Goal: Communication & Community: Answer question/provide support

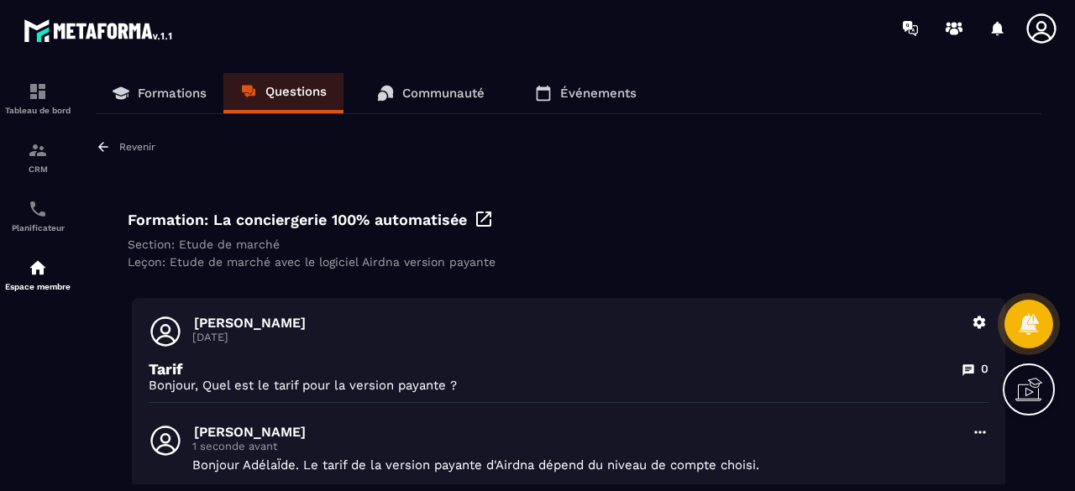
click at [279, 93] on p "Questions" at bounding box center [295, 91] width 61 height 15
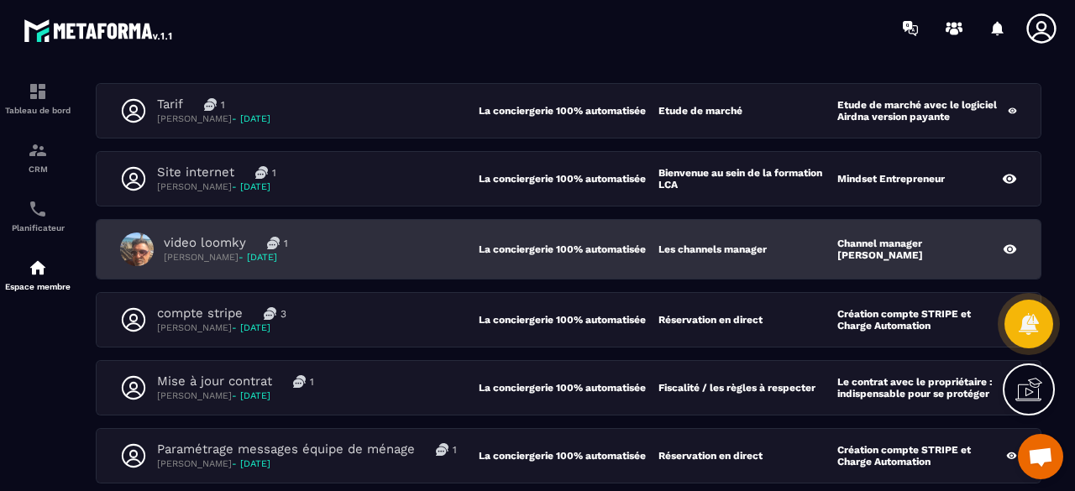
scroll to position [168, 0]
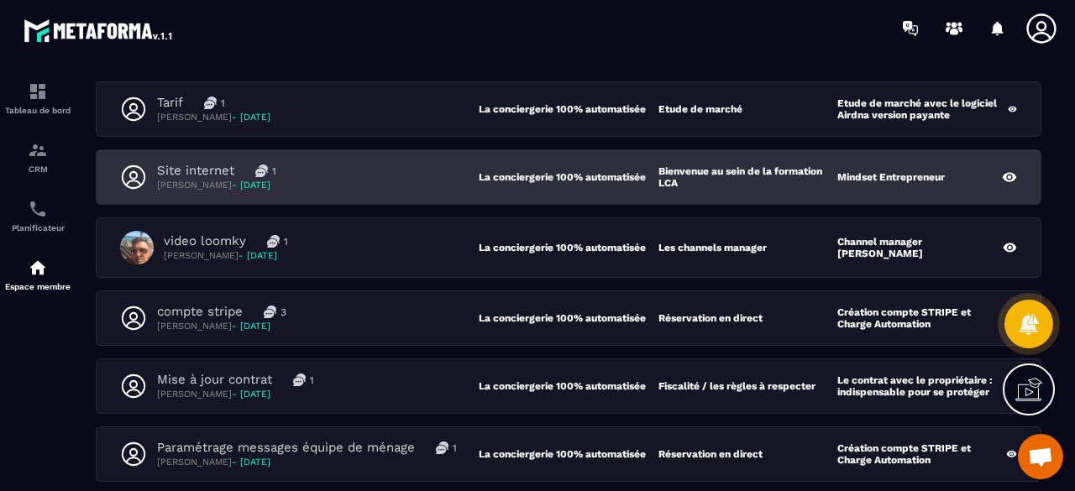
click at [366, 184] on div "Site internet 1 [PERSON_NAME] - [DATE]" at bounding box center [299, 177] width 359 height 29
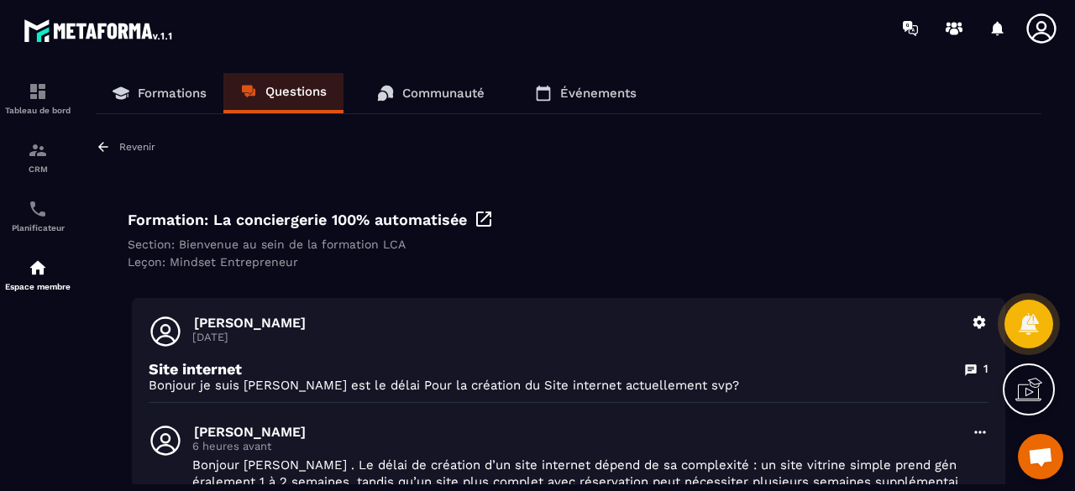
scroll to position [84, 0]
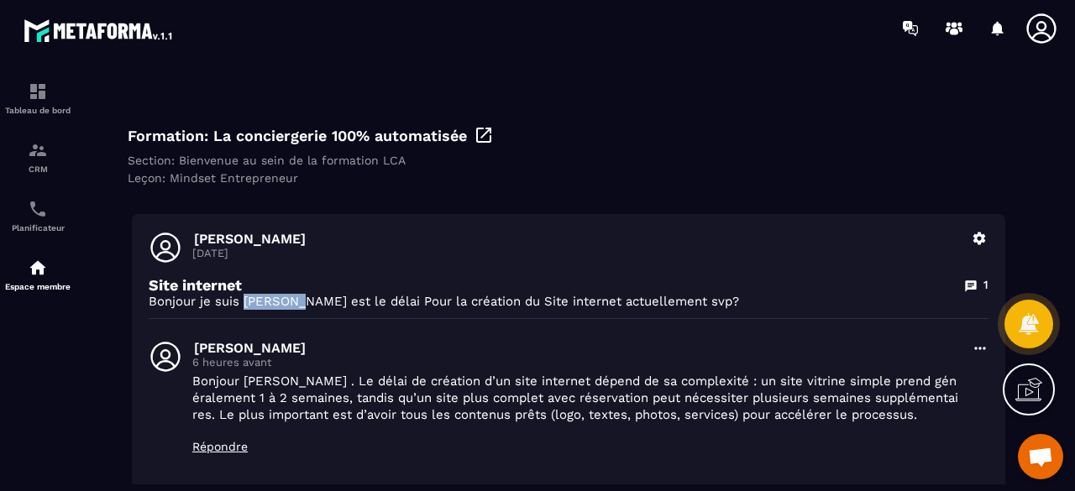
drag, startPoint x: 241, startPoint y: 300, endPoint x: 297, endPoint y: 300, distance: 56.3
click at [297, 300] on p "Bonjour je suis [PERSON_NAME] est le délai Pour la création du Site internet ac…" at bounding box center [569, 302] width 840 height 16
copy p "Adélaïde"
